Goal: Task Accomplishment & Management: Use online tool/utility

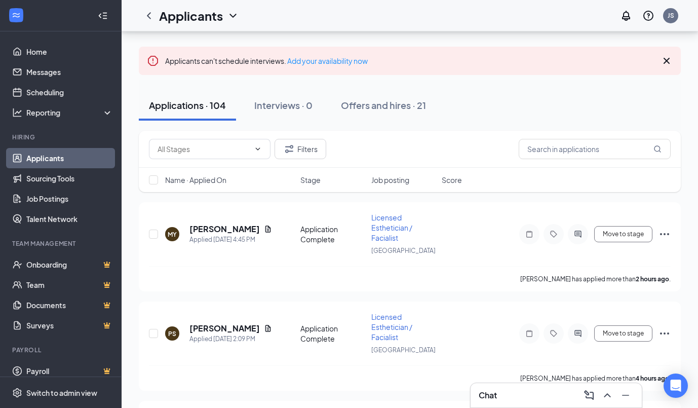
scroll to position [48, 0]
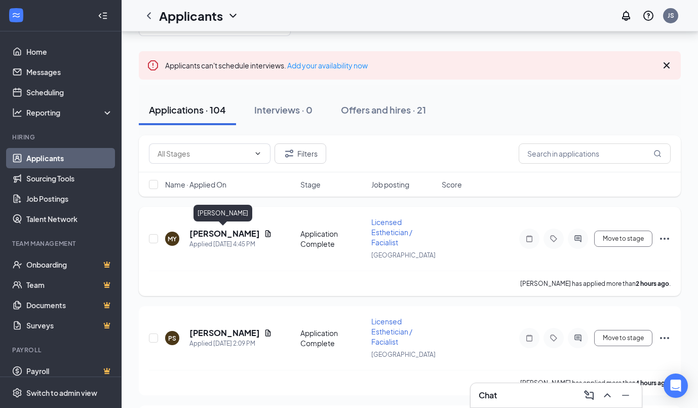
click at [198, 235] on h5 "Macayla Yates" at bounding box center [224, 233] width 70 height 11
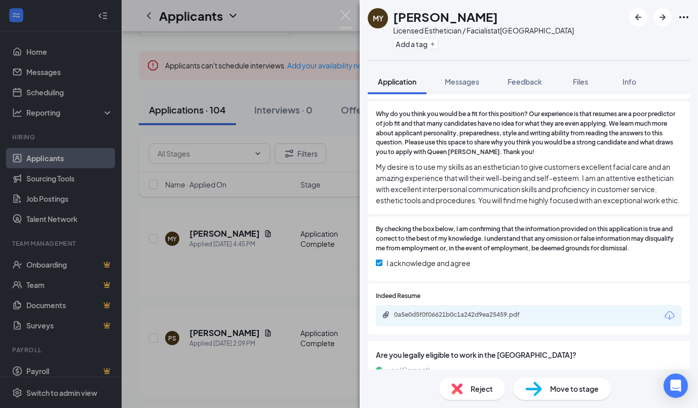
scroll to position [314, 0]
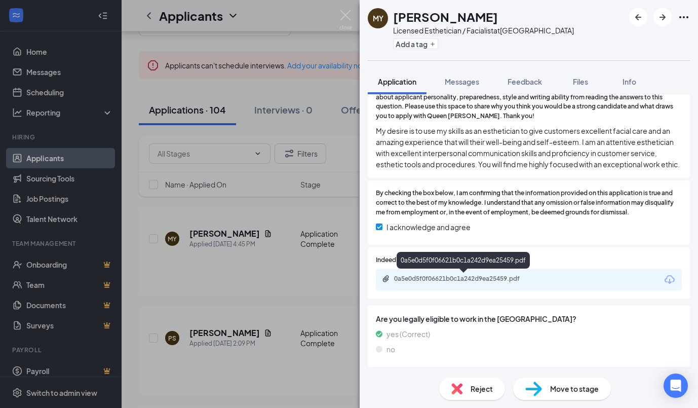
click at [446, 284] on div "0a5e0d5f0f06621b0c1a242d9ea25459.pdf" at bounding box center [464, 279] width 164 height 10
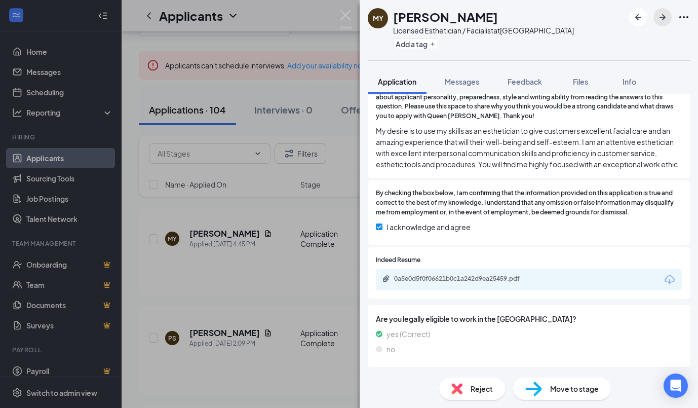
click at [660, 16] on icon "ArrowRight" at bounding box center [662, 17] width 12 height 12
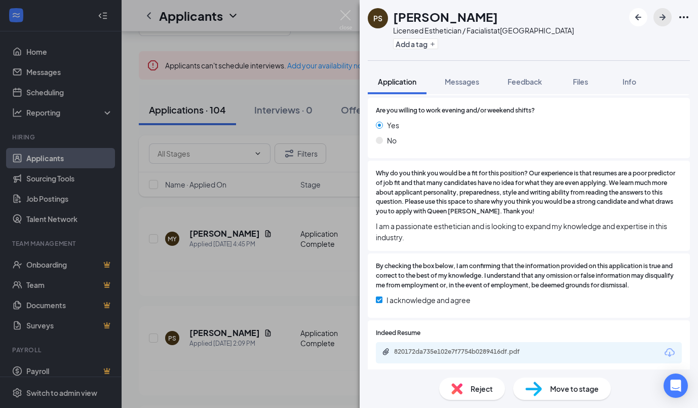
scroll to position [209, 0]
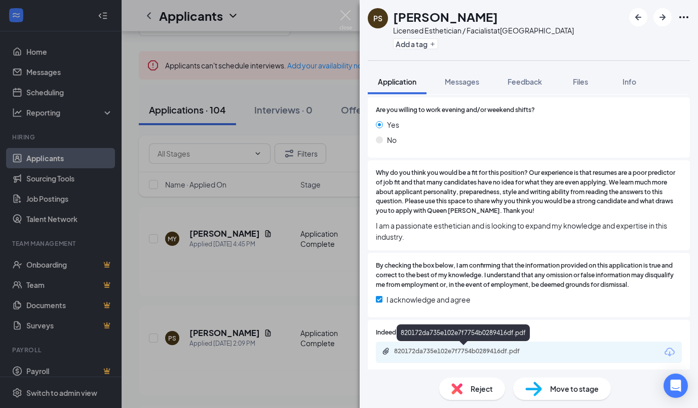
click at [428, 354] on div "820172da735e102e7f7754b0289416df.pdf" at bounding box center [465, 351] width 142 height 8
click at [660, 21] on icon "ArrowRight" at bounding box center [662, 17] width 12 height 12
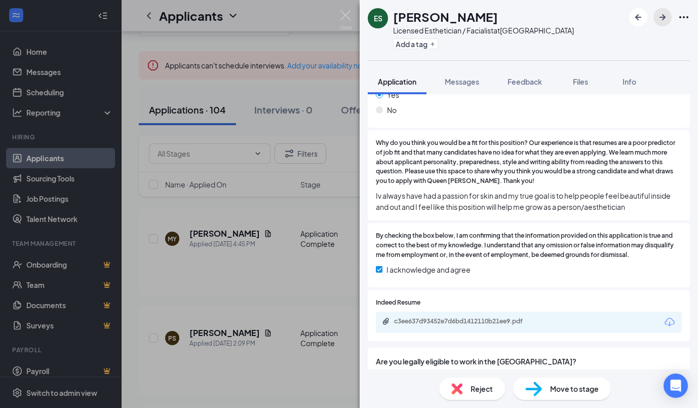
scroll to position [280, 0]
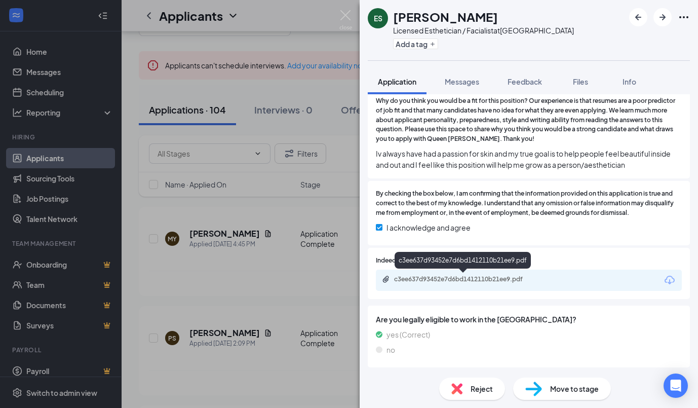
click at [482, 275] on div "c3ee637d93452e7d6bd1412110b21ee9.pdf" at bounding box center [465, 279] width 142 height 8
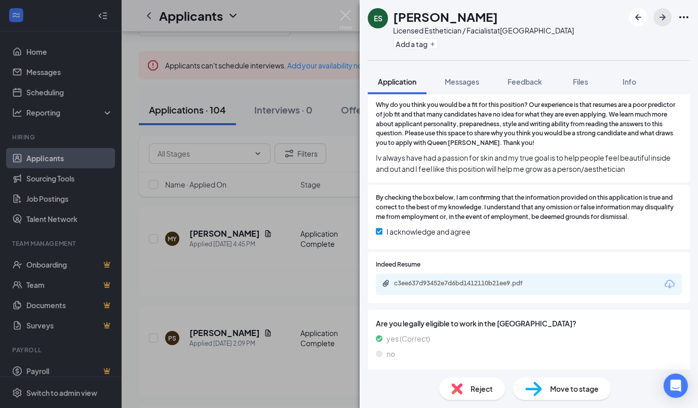
click at [663, 17] on icon "ArrowRight" at bounding box center [662, 17] width 6 height 6
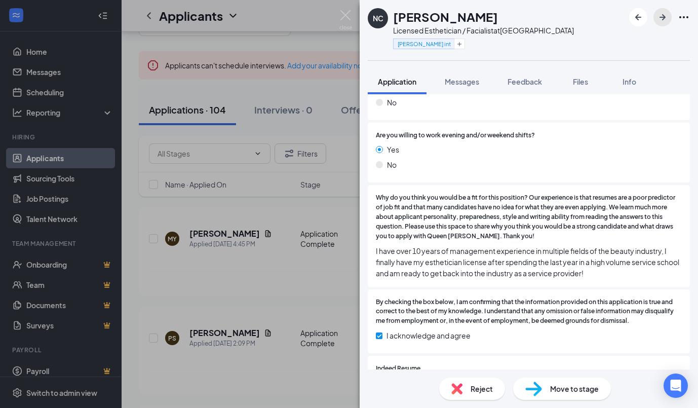
scroll to position [197, 0]
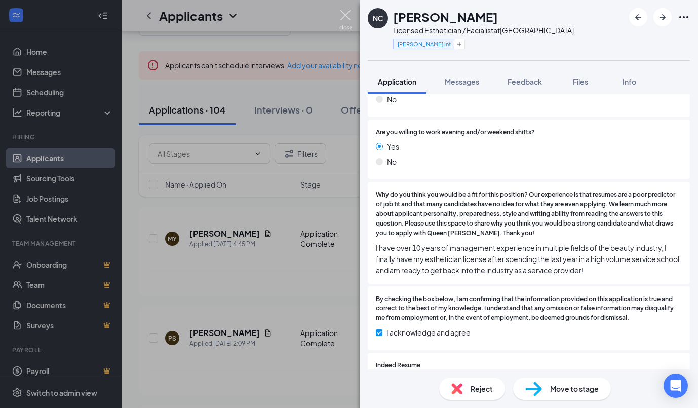
click at [347, 13] on img at bounding box center [345, 20] width 13 height 20
